Goal: Task Accomplishment & Management: Manage account settings

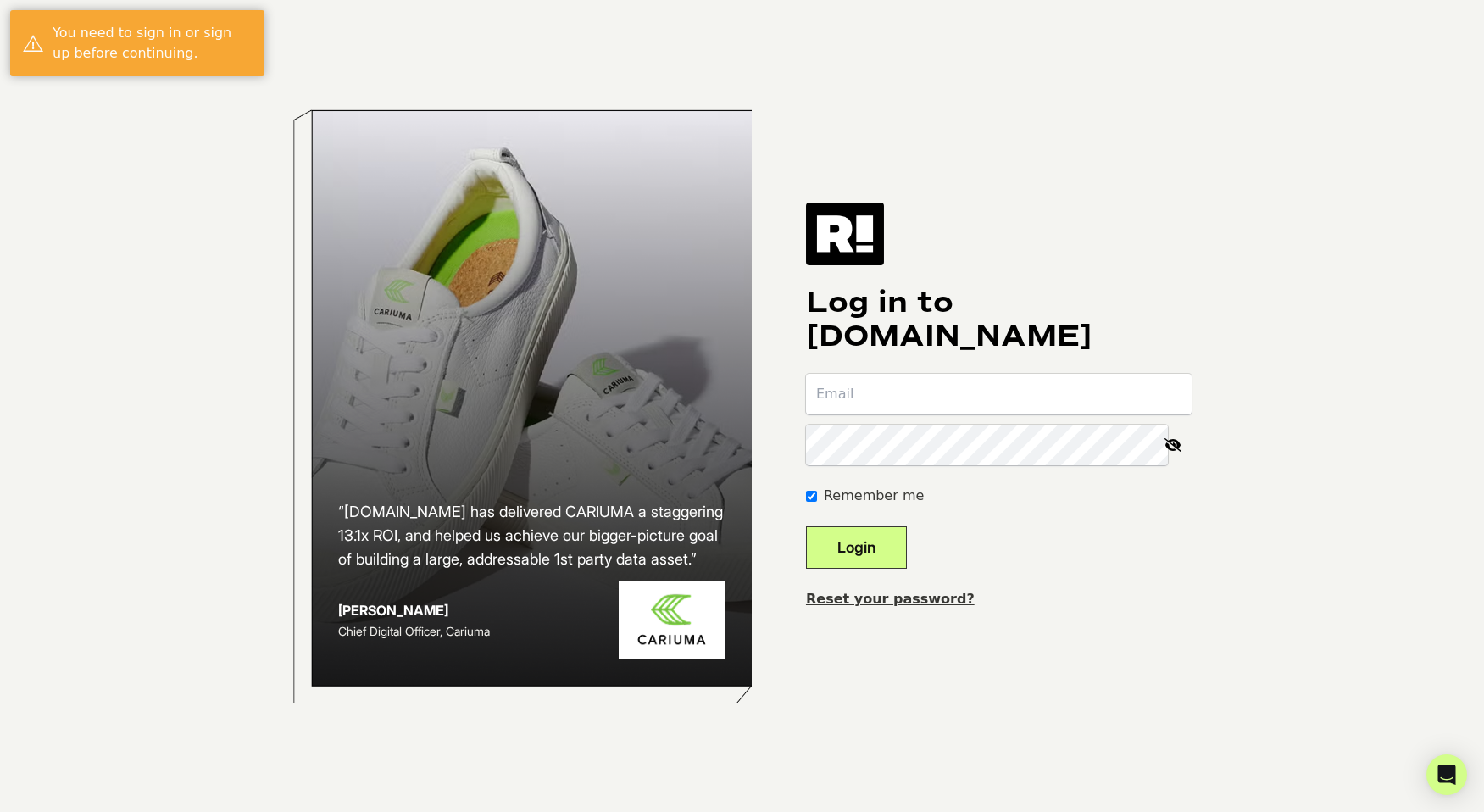
type input "[EMAIL_ADDRESS][DOMAIN_NAME]"
click at [905, 559] on button "Login" at bounding box center [856, 547] width 101 height 42
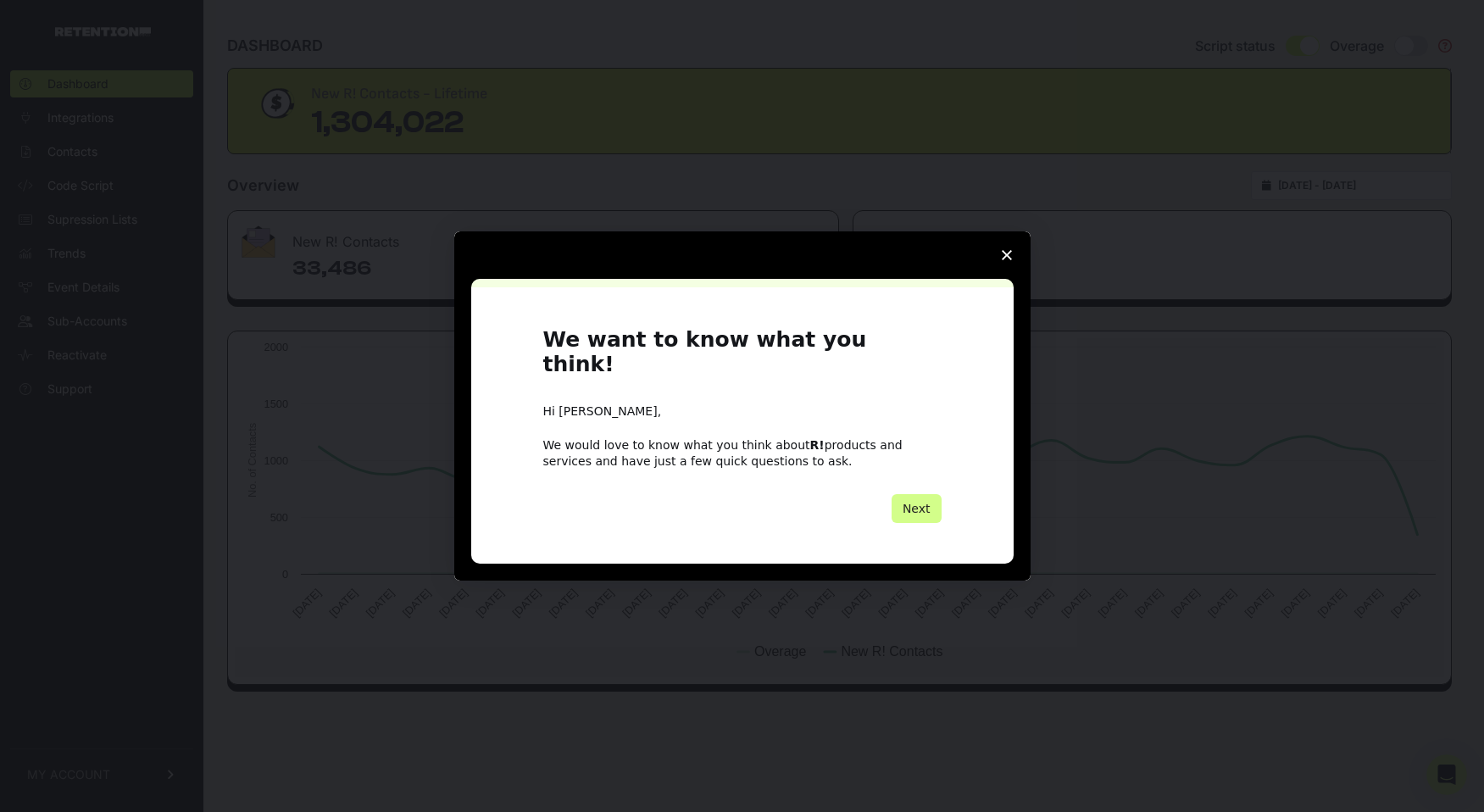
click at [1005, 276] on span "Close survey" at bounding box center [1007, 255] width 48 height 48
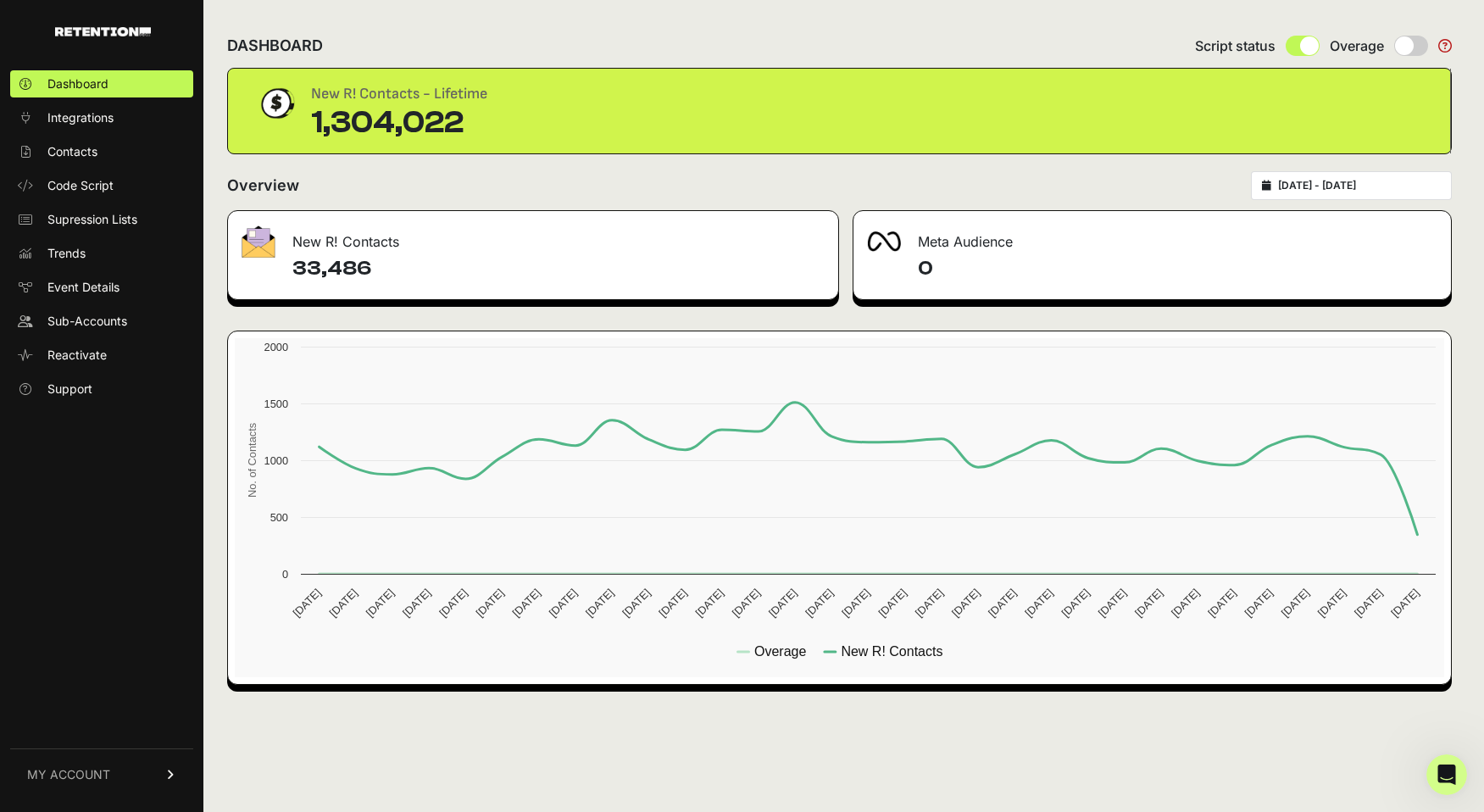
click at [1389, 26] on div "DASHBOARD Script status Overage" at bounding box center [839, 46] width 1225 height 44
click at [1326, 32] on div "DASHBOARD Script status Overage" at bounding box center [839, 46] width 1225 height 44
click at [507, 27] on div "DASHBOARD Script status Overage" at bounding box center [839, 46] width 1225 height 44
click at [91, 158] on span "Contacts" at bounding box center [72, 152] width 50 height 17
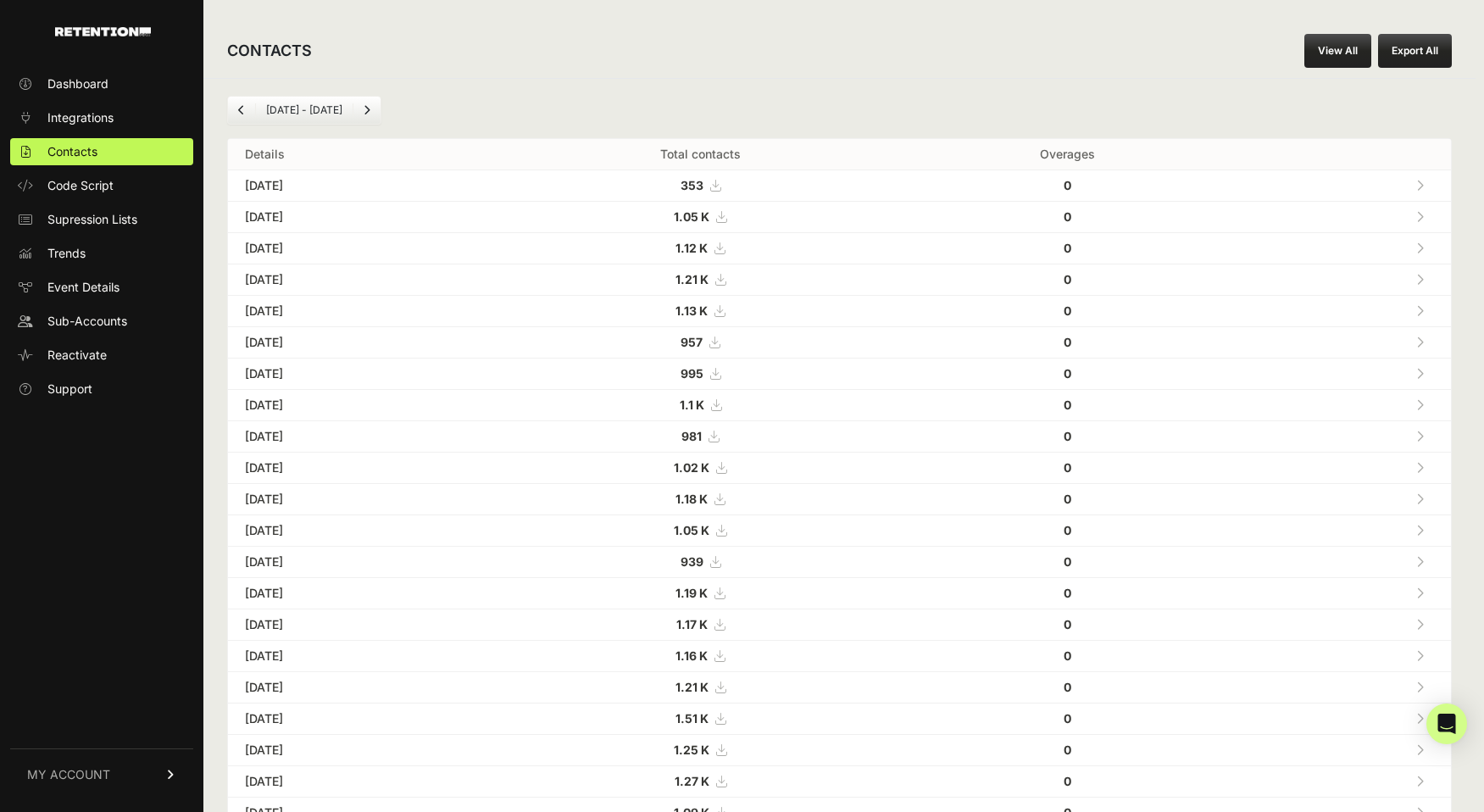
scroll to position [4580, 0]
click at [93, 73] on link "Dashboard" at bounding box center [102, 84] width 183 height 27
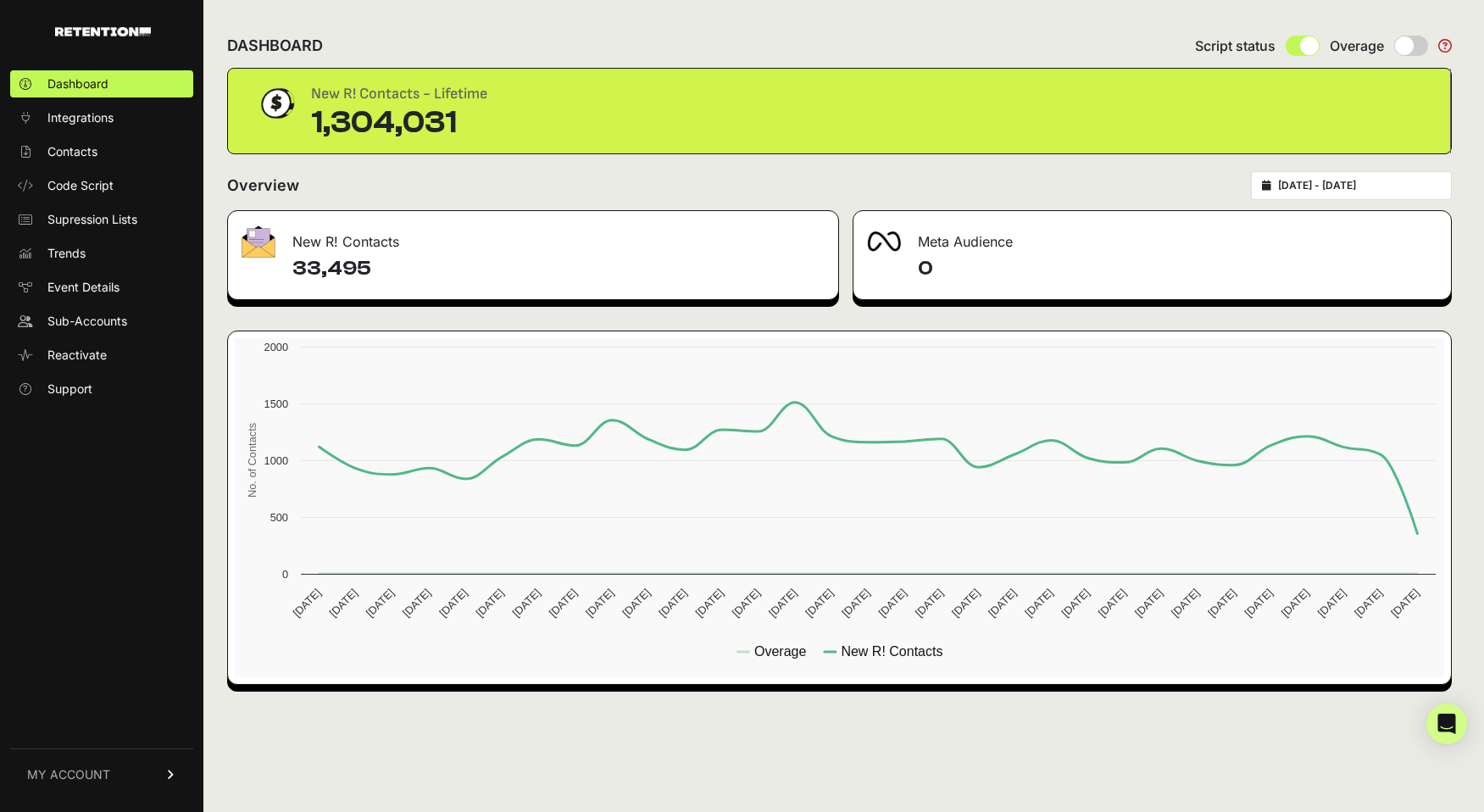
scroll to position [4580, 0]
click at [1445, 44] on icon at bounding box center [1445, 46] width 14 height 14
click at [82, 115] on span "Integrations" at bounding box center [81, 118] width 66 height 17
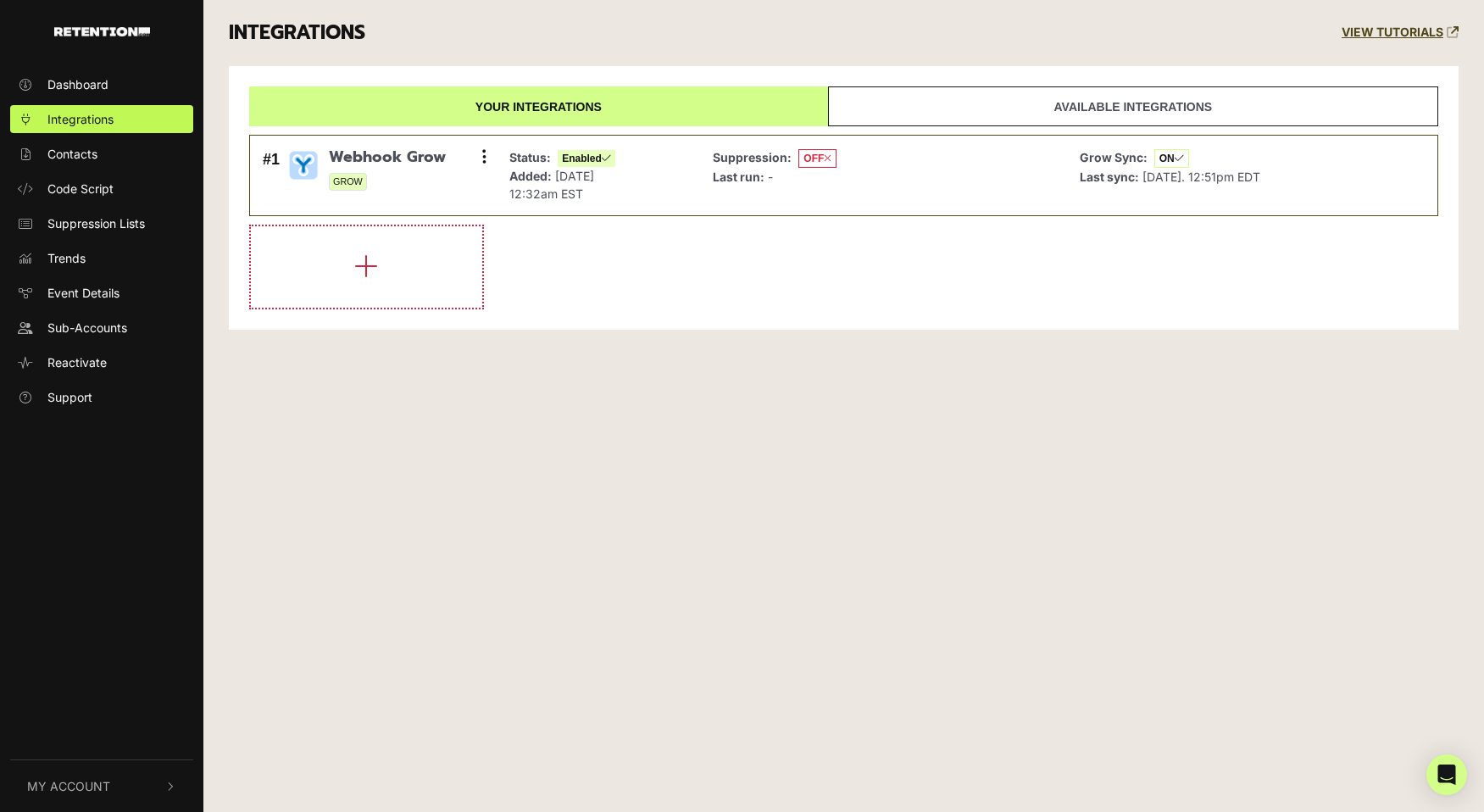
scroll to position [4580, 0]
click at [548, 190] on span "[DATE] 12:32am EST" at bounding box center [552, 184] width 85 height 32
click at [1143, 105] on link "Available integrations" at bounding box center [1133, 107] width 610 height 40
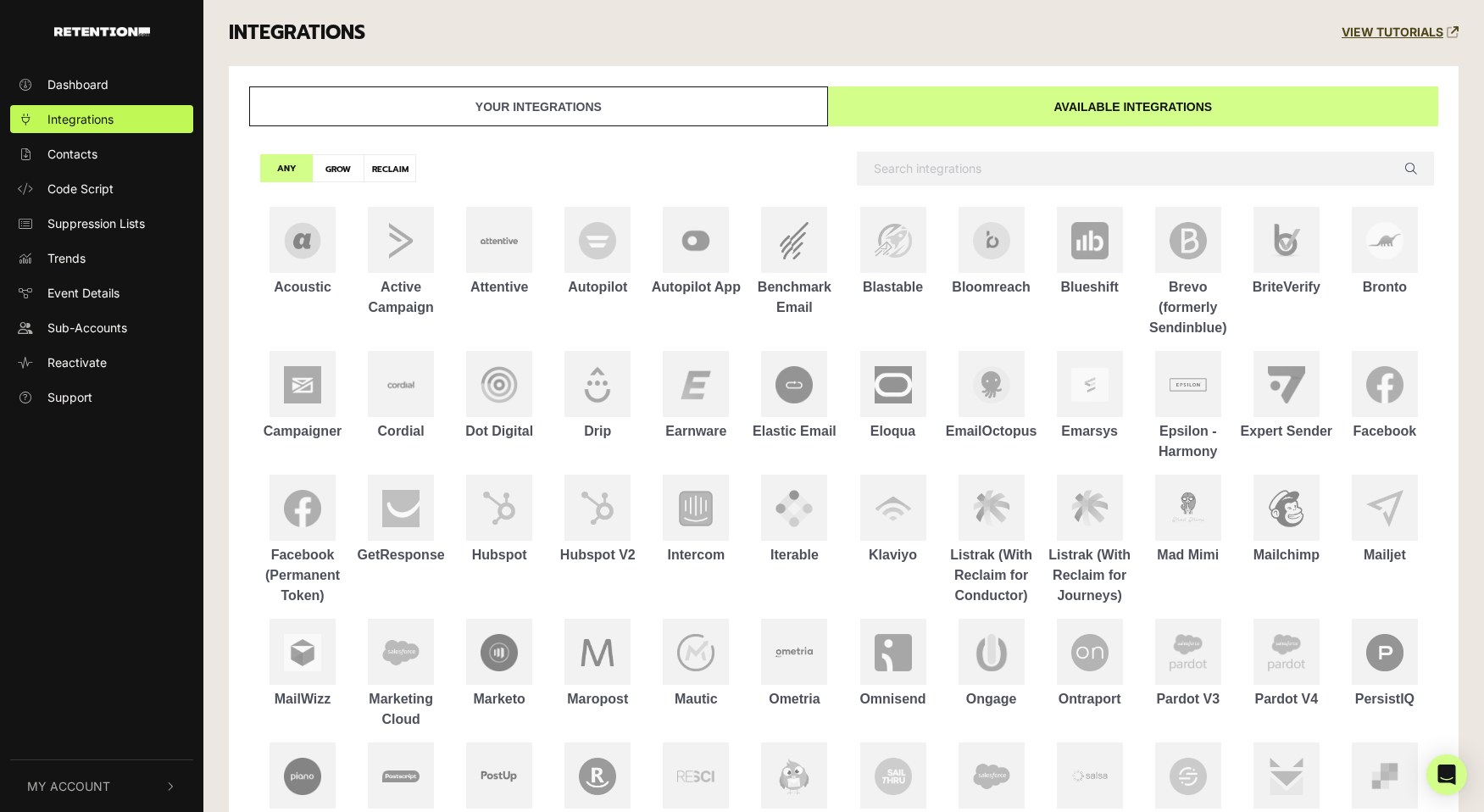
click at [543, 106] on link "Your integrations" at bounding box center [538, 107] width 579 height 40
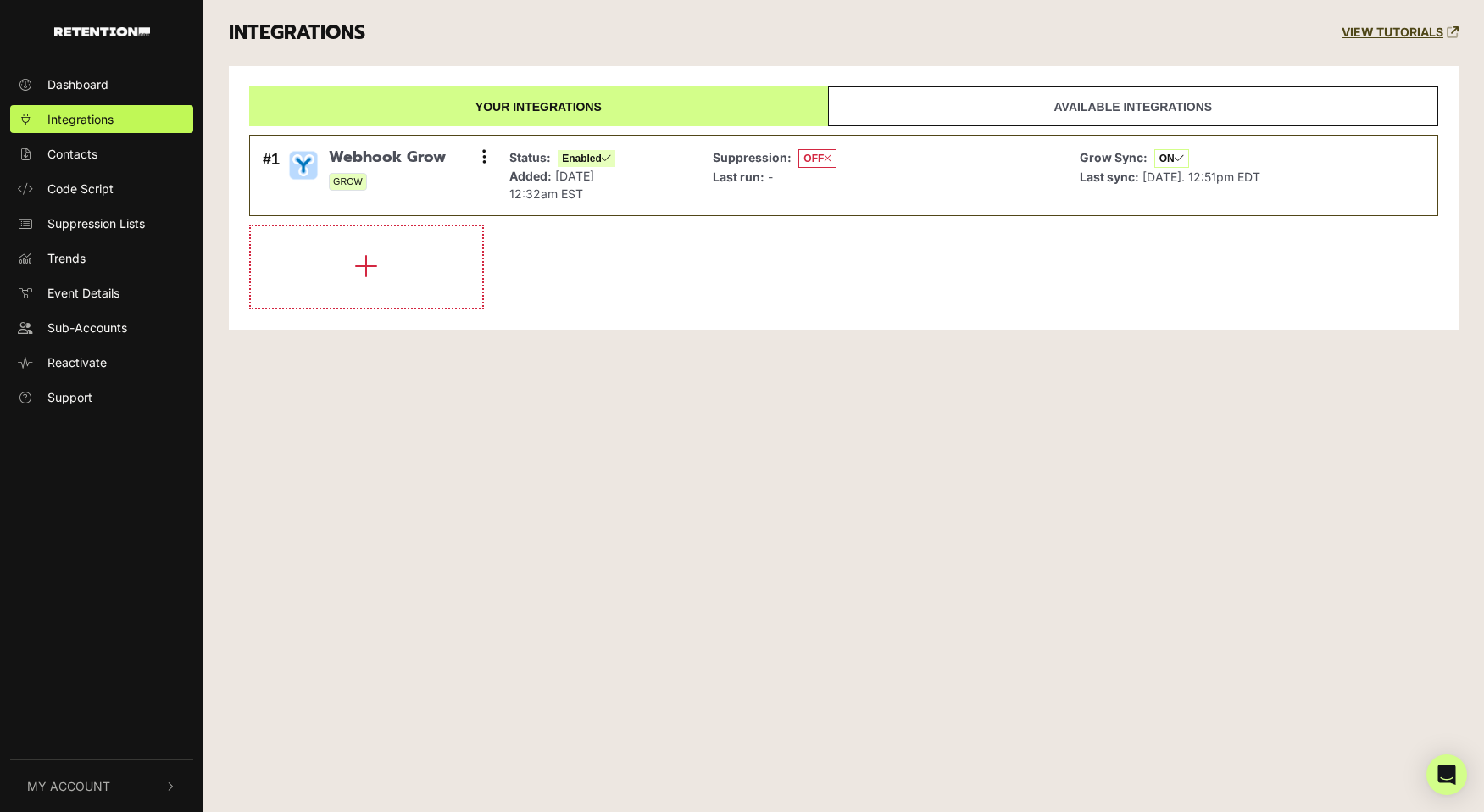
click at [56, 137] on ul "Dashboard Integrations Contacts Code Script Suppression Lists Trends Event Deta…" at bounding box center [102, 240] width 203 height 340
click at [48, 151] on span "Contacts" at bounding box center [72, 153] width 50 height 17
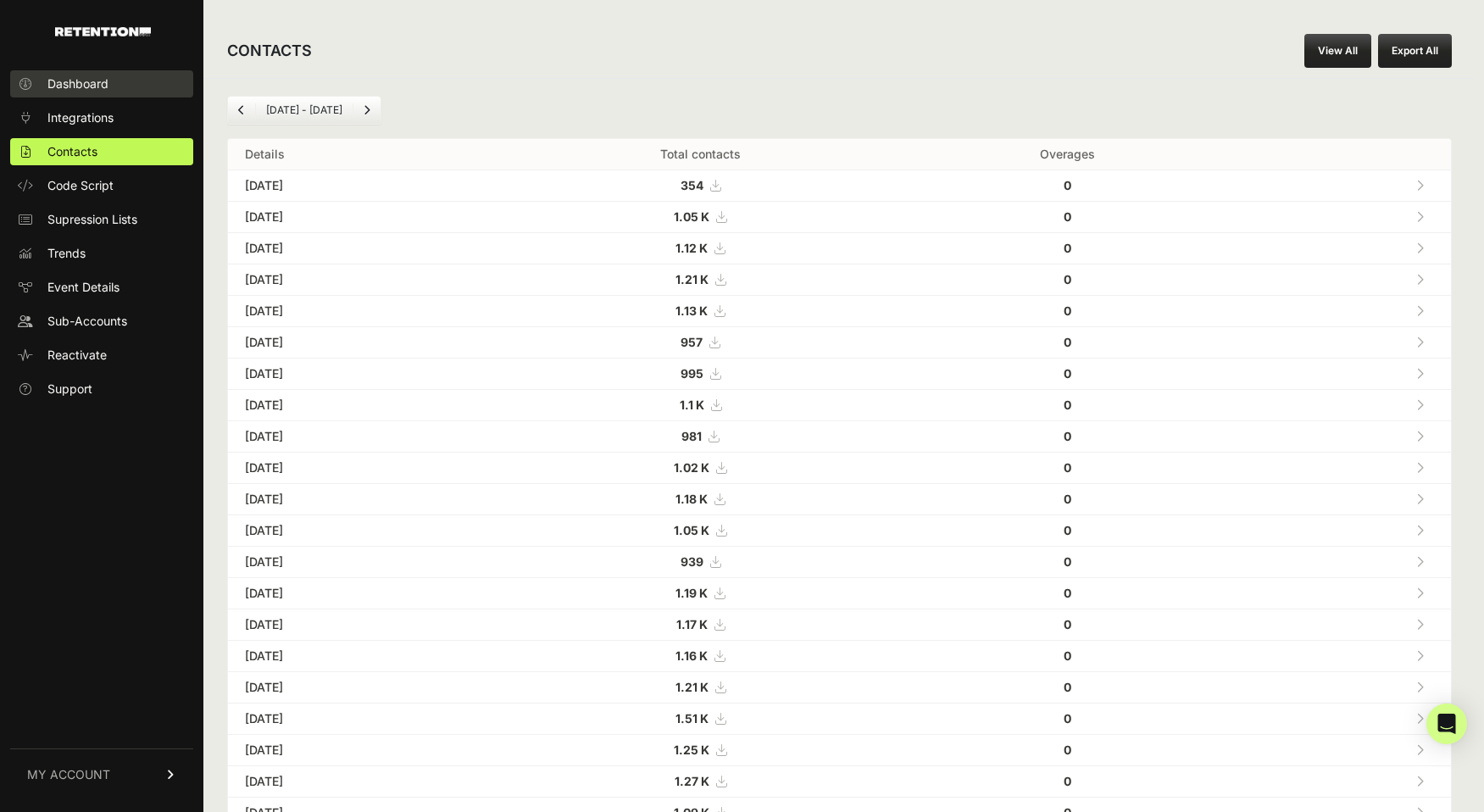
click at [77, 70] on link "Dashboard" at bounding box center [102, 84] width 183 height 27
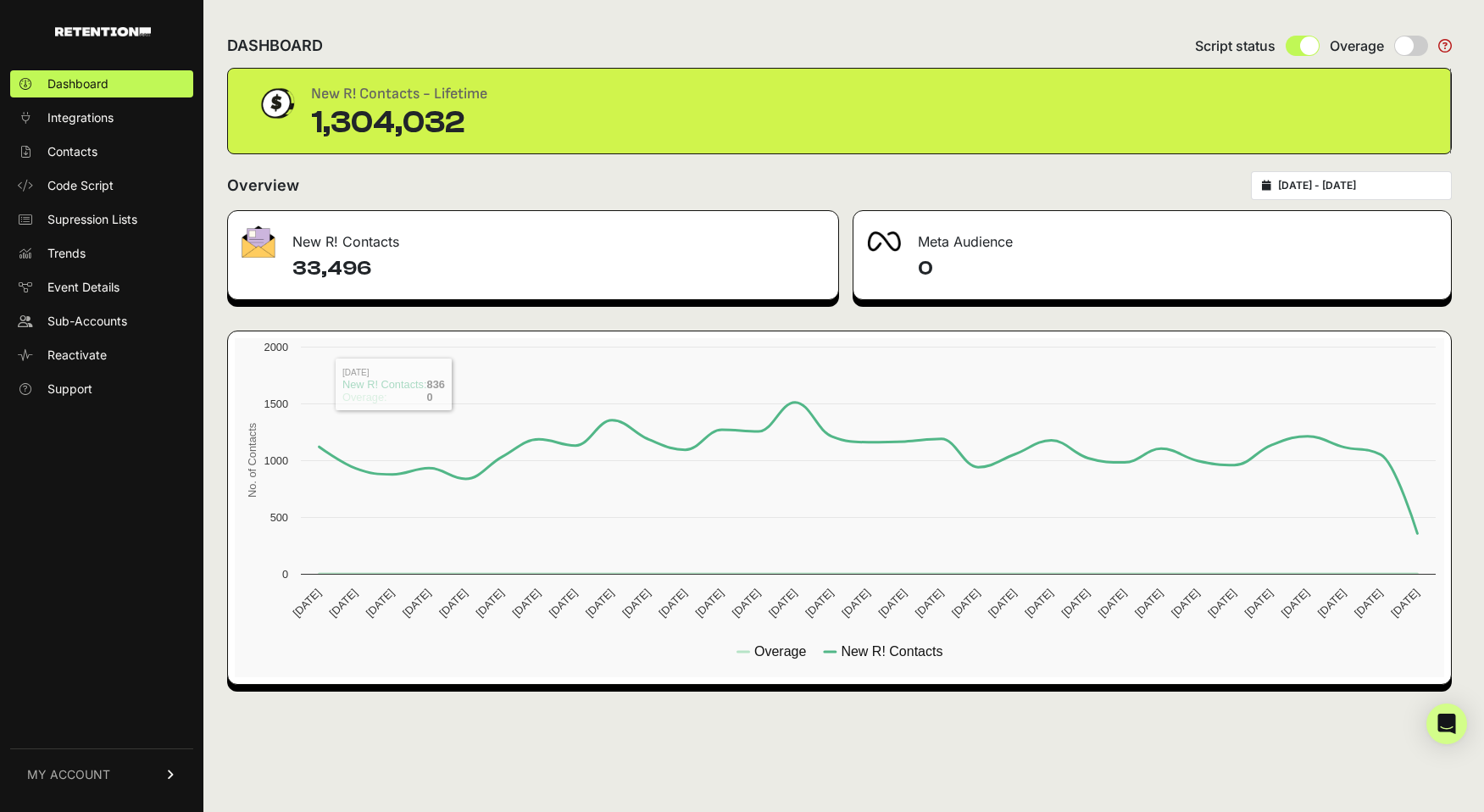
scroll to position [4580, 0]
click at [1295, 50] on input "radio" at bounding box center [1303, 46] width 34 height 20
radio input "true"
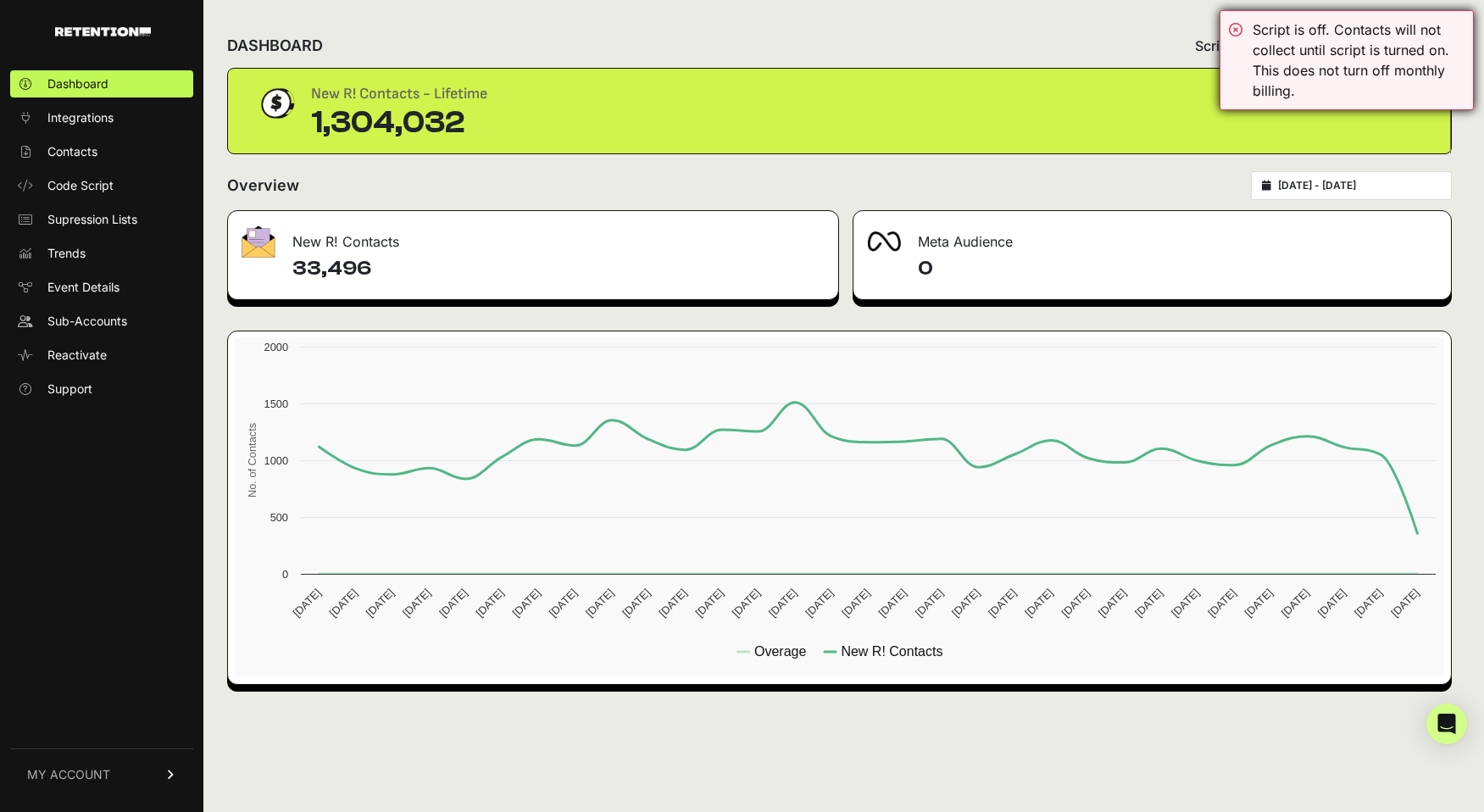
click at [1233, 23] on div "Script is off. Contacts will not collect until script is turned on. This does n…" at bounding box center [1347, 59] width 254 height 100
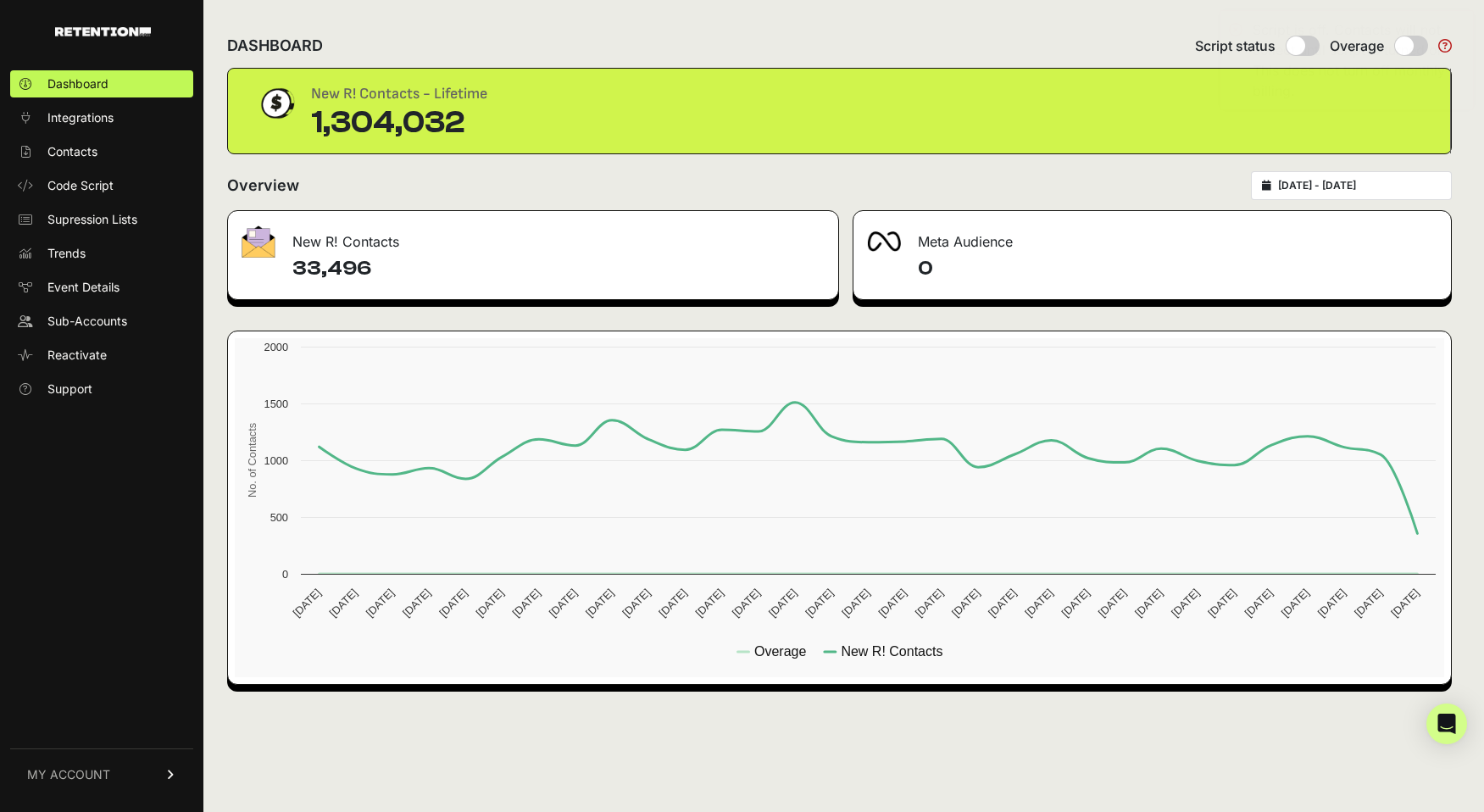
click at [1295, 45] on input "radio" at bounding box center [1303, 46] width 34 height 20
radio input "true"
